Goal: Information Seeking & Learning: Find specific fact

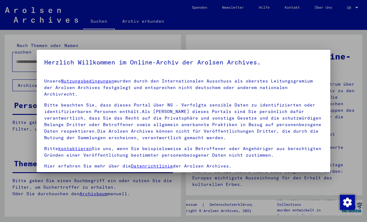
click at [95, 23] on div at bounding box center [183, 111] width 367 height 222
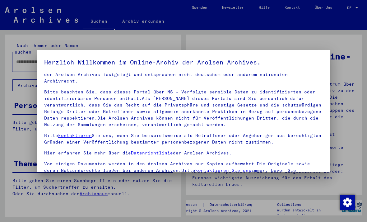
scroll to position [13, 0]
click at [83, 123] on div "Unsere Nutzungsbedingungen wurden durch den Internationalen Ausschuss als obers…" at bounding box center [183, 122] width 279 height 115
click at [48, 162] on p "Von einigen Dokumenten werden in den Arolsen Archives nur Kopien aufbewahrt.Die…" at bounding box center [183, 171] width 279 height 20
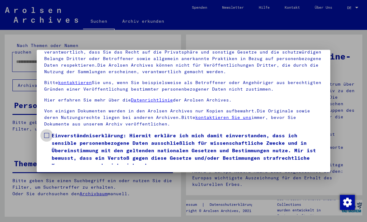
scroll to position [66, 0]
click at [48, 133] on span at bounding box center [46, 135] width 5 height 5
click at [58, 172] on button "Ich stimme zu" at bounding box center [67, 178] width 47 height 12
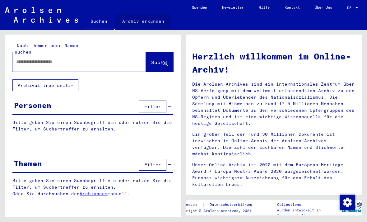
click at [128, 20] on link "Archiv erkunden" at bounding box center [143, 21] width 57 height 15
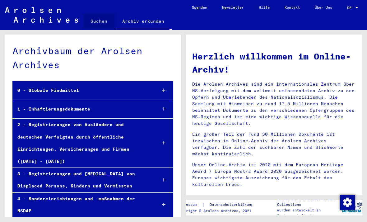
click at [102, 18] on link "Suchen" at bounding box center [99, 21] width 32 height 15
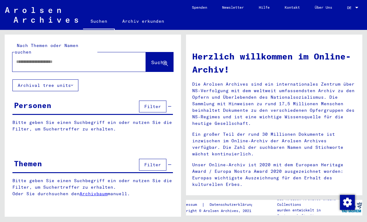
click at [50, 79] on button "Archival tree units" at bounding box center [45, 85] width 66 height 12
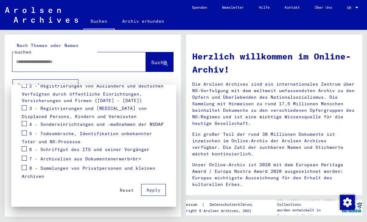
scroll to position [114, 0]
click at [26, 168] on span at bounding box center [24, 167] width 5 height 5
click at [22, 151] on span at bounding box center [24, 148] width 5 height 5
click at [24, 157] on span at bounding box center [24, 158] width 5 height 5
click at [23, 132] on span at bounding box center [24, 132] width 5 height 5
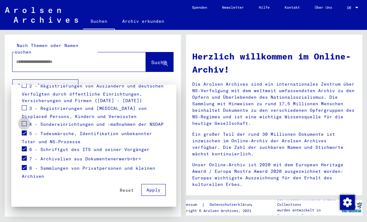
click at [23, 122] on span at bounding box center [24, 123] width 5 height 5
click at [24, 105] on span at bounding box center [24, 107] width 5 height 5
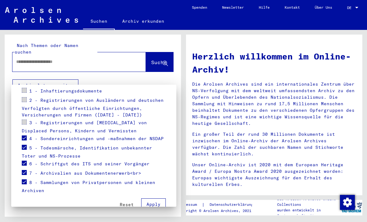
scroll to position [98, 0]
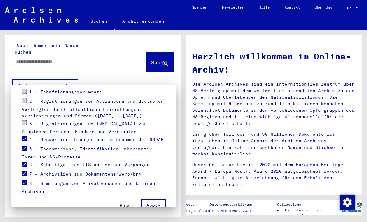
click at [24, 123] on span at bounding box center [24, 122] width 5 height 5
click at [26, 121] on span at bounding box center [24, 122] width 5 height 5
click at [26, 102] on span at bounding box center [24, 100] width 5 height 5
click at [26, 88] on label at bounding box center [24, 90] width 5 height 6
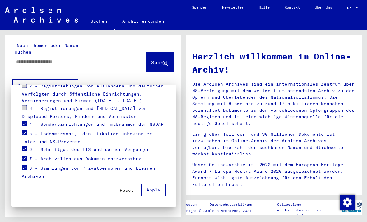
scroll to position [114, 0]
click at [30, 53] on div at bounding box center [183, 111] width 367 height 222
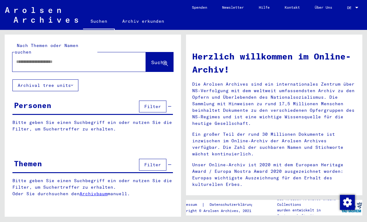
click at [32, 55] on div at bounding box center [69, 62] width 115 height 14
click at [28, 58] on input "text" at bounding box center [71, 61] width 111 height 7
click at [365, 12] on link "DE DE" at bounding box center [353, 7] width 27 height 15
click at [29, 58] on input "text" at bounding box center [71, 61] width 111 height 7
type input "********"
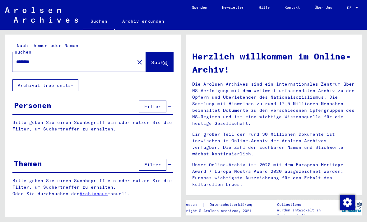
click at [157, 59] on span "Suche" at bounding box center [159, 62] width 16 height 6
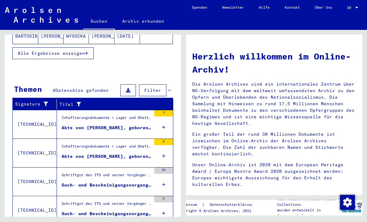
scroll to position [15, 0]
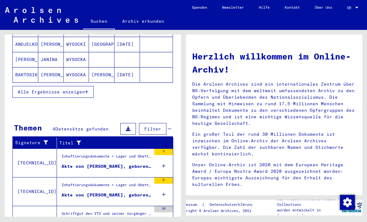
scroll to position [70, 0]
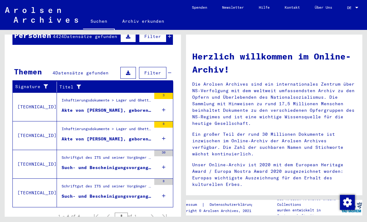
click at [83, 193] on div "Such- und Bescheinigungsvorgang Nr. 692.958 für [PERSON_NAME], BER geboren [DEM…" at bounding box center [107, 196] width 90 height 7
